Goal: Task Accomplishment & Management: Manage account settings

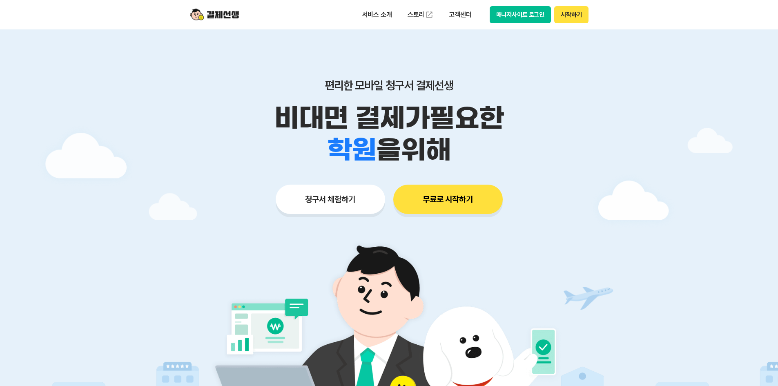
click at [526, 3] on div "서비스 소개 스토리 고객센터 매니저사이트 로그인 시작하기" at bounding box center [389, 14] width 418 height 29
click at [529, 9] on button "매니저사이트 로그인" at bounding box center [521, 14] width 62 height 17
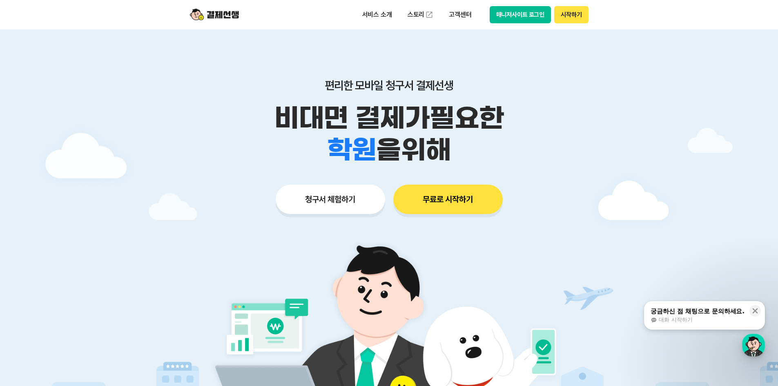
click at [512, 9] on button "매니저사이트 로그인" at bounding box center [521, 14] width 62 height 17
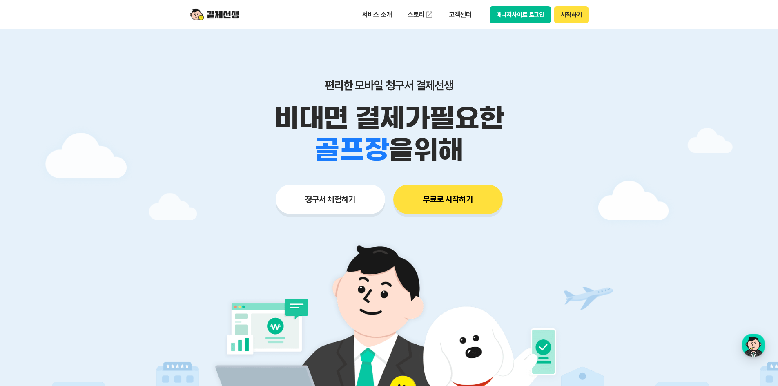
click at [521, 17] on button "매니저사이트 로그인" at bounding box center [521, 14] width 62 height 17
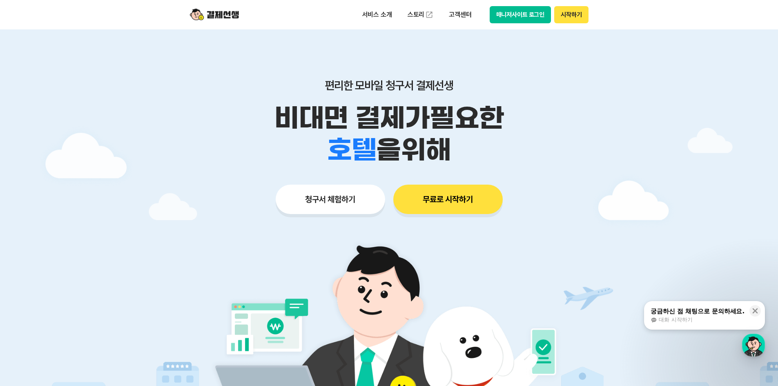
click at [541, 15] on button "매니저사이트 로그인" at bounding box center [521, 14] width 62 height 17
click at [525, 11] on button "매니저사이트 로그인" at bounding box center [521, 14] width 62 height 17
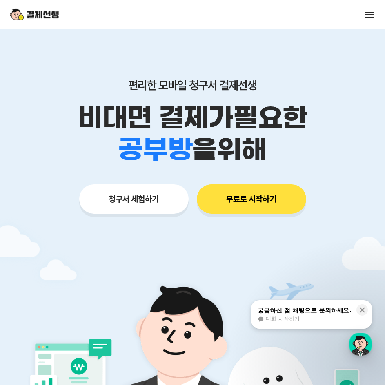
click at [370, 20] on button at bounding box center [369, 14] width 11 height 11
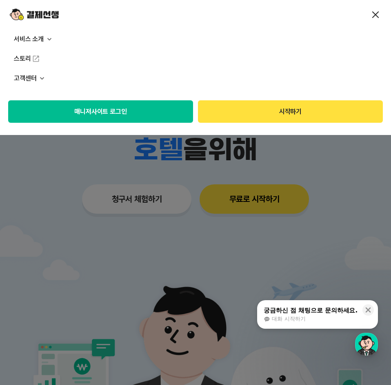
click at [130, 110] on button "매니저사이트 로그인" at bounding box center [100, 111] width 185 height 22
click at [137, 115] on button "매니저사이트 로그인" at bounding box center [100, 111] width 185 height 22
click at [171, 108] on button "매니저사이트 로그인" at bounding box center [100, 111] width 185 height 22
click at [114, 114] on button "매니저사이트 로그인" at bounding box center [100, 111] width 185 height 22
click at [123, 111] on button "매니저사이트 로그인" at bounding box center [100, 111] width 185 height 22
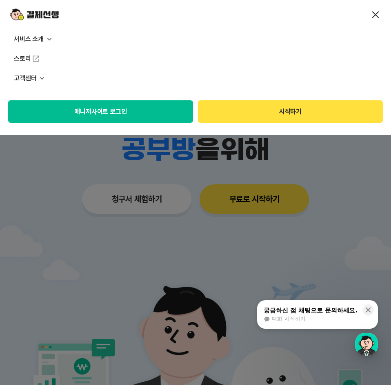
click at [115, 111] on button "매니저사이트 로그인" at bounding box center [100, 111] width 185 height 22
